Goal: Task Accomplishment & Management: Use online tool/utility

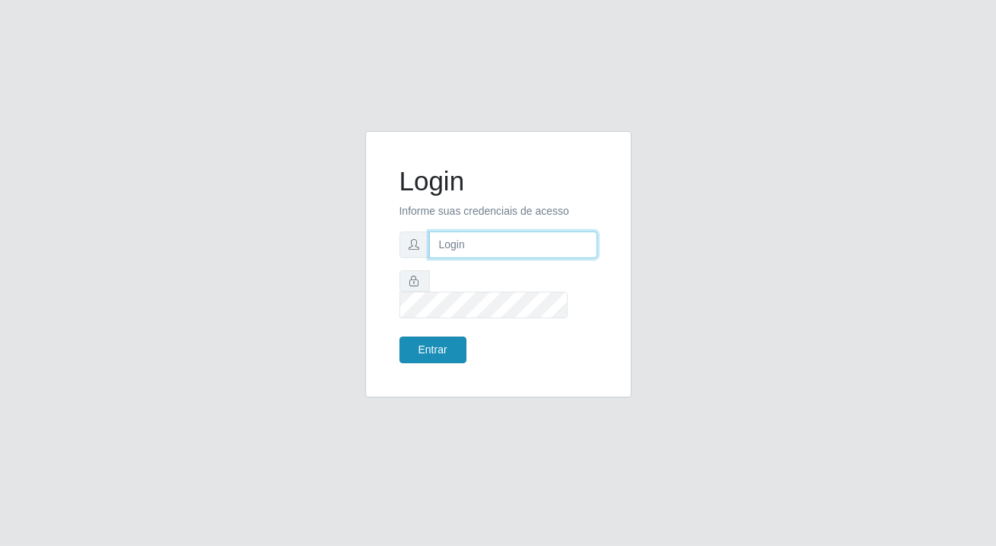
type input "[PERSON_NAME][EMAIL_ADDRESS][DOMAIN_NAME]"
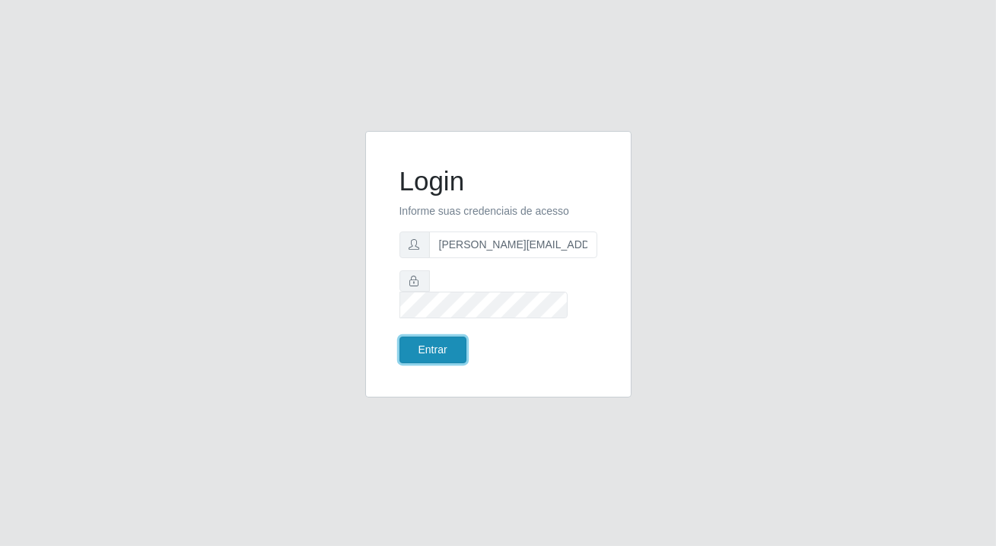
click at [419, 348] on button "Entrar" at bounding box center [433, 349] width 67 height 27
click at [416, 336] on button "Entrar" at bounding box center [433, 349] width 67 height 27
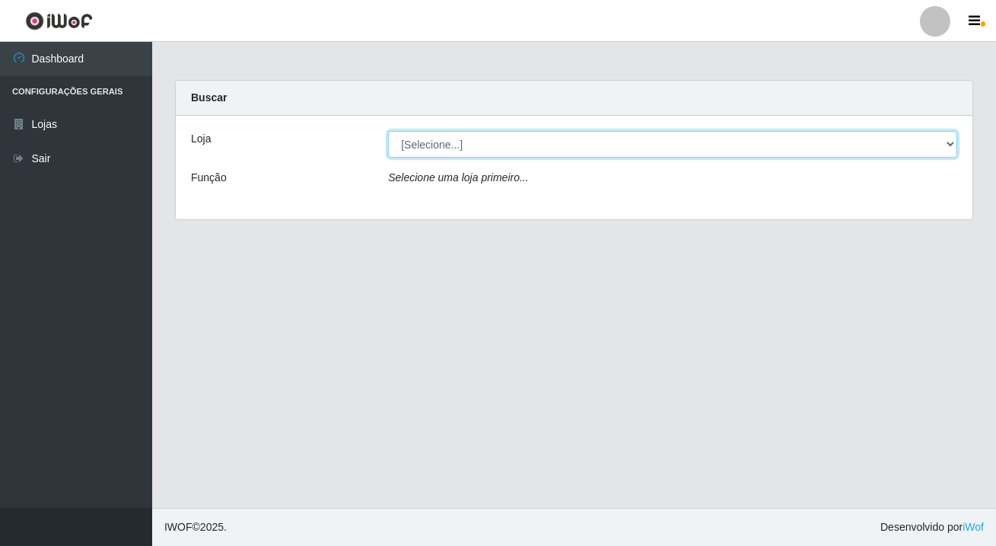
click at [389, 148] on select "[Selecione...] Rede Potiguar 2 - Macaíba" at bounding box center [672, 144] width 569 height 27
select select "101"
click at [388, 131] on select "[Selecione...] Rede Potiguar 2 - Macaíba" at bounding box center [672, 144] width 569 height 27
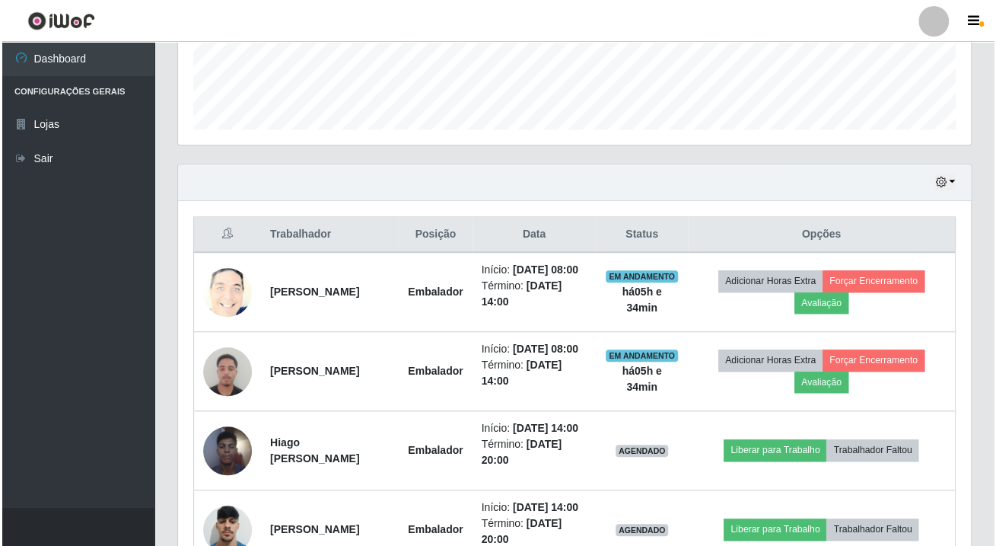
scroll to position [553, 0]
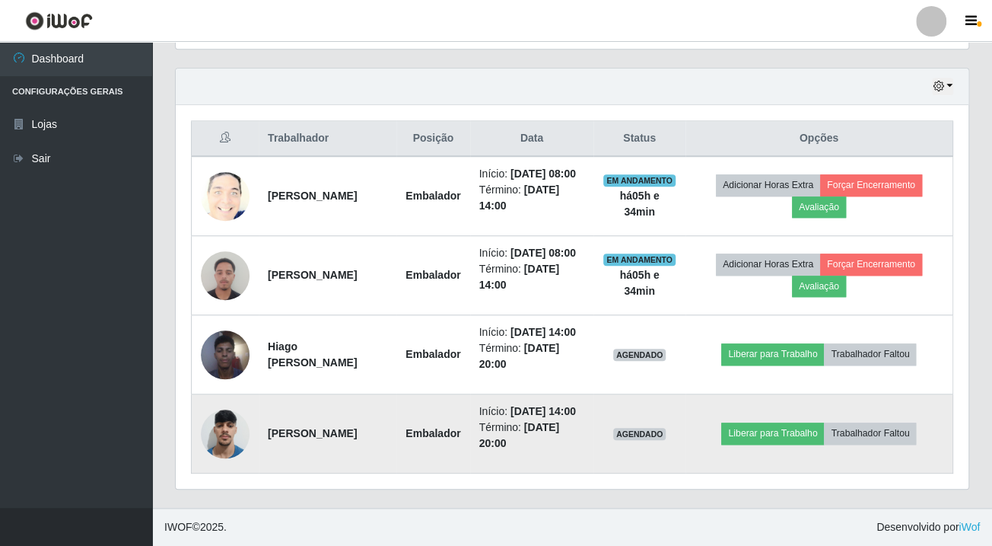
click at [232, 449] on img at bounding box center [225, 433] width 49 height 65
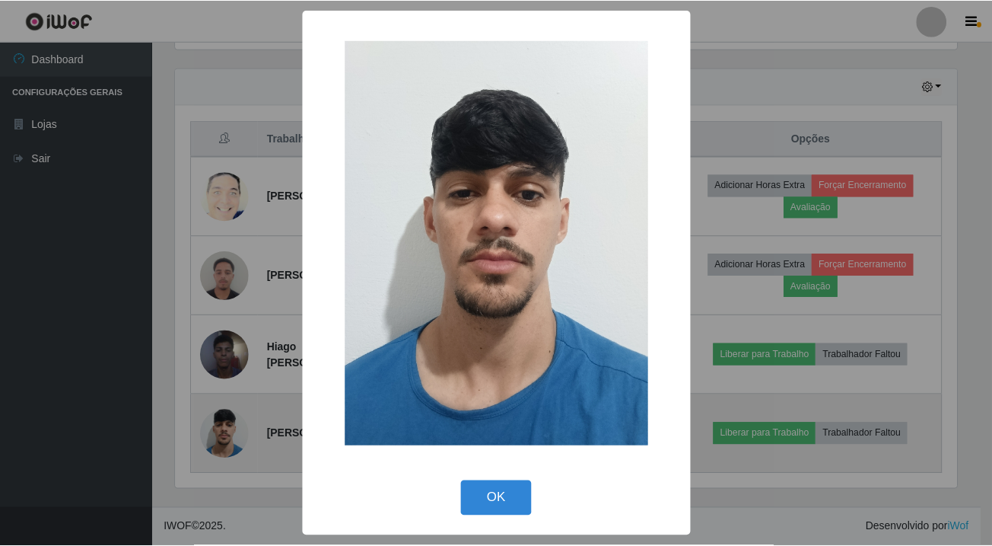
scroll to position [316, 785]
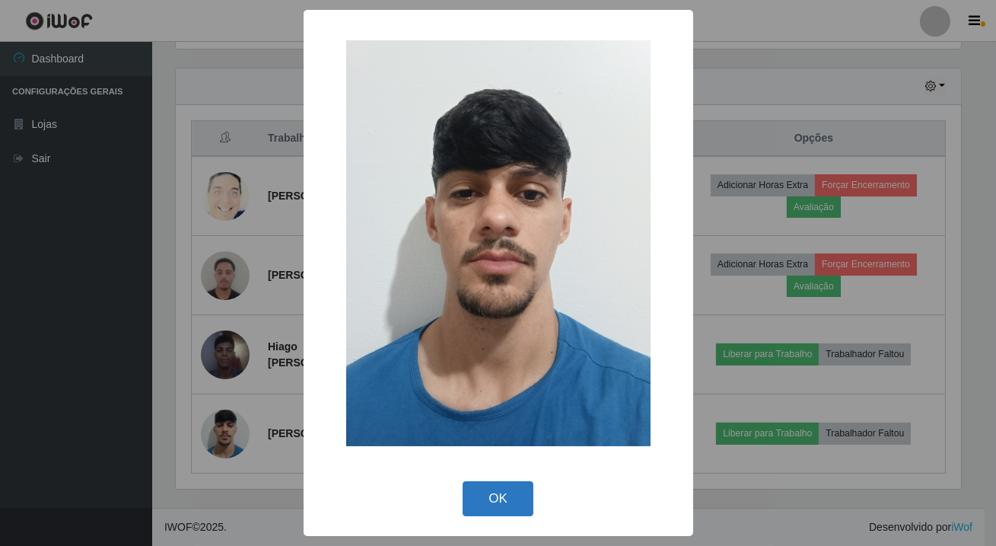
click at [478, 499] on button "OK" at bounding box center [498, 499] width 71 height 36
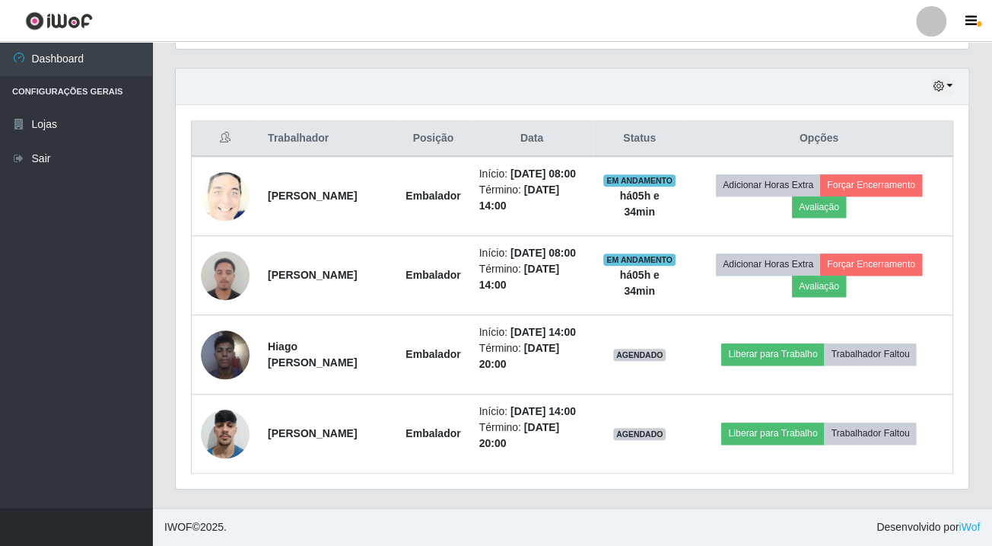
scroll to position [316, 792]
